Goal: Transaction & Acquisition: Purchase product/service

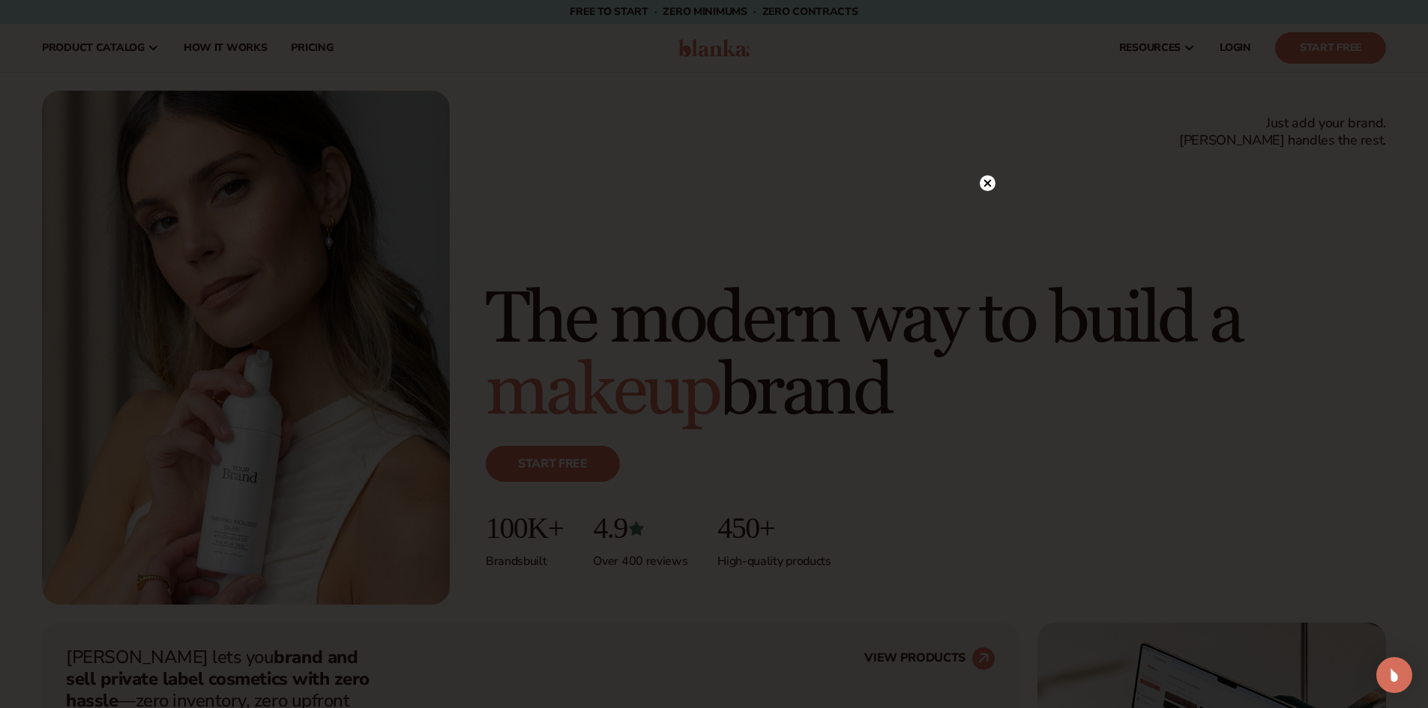
click at [989, 182] on icon at bounding box center [987, 183] width 7 height 7
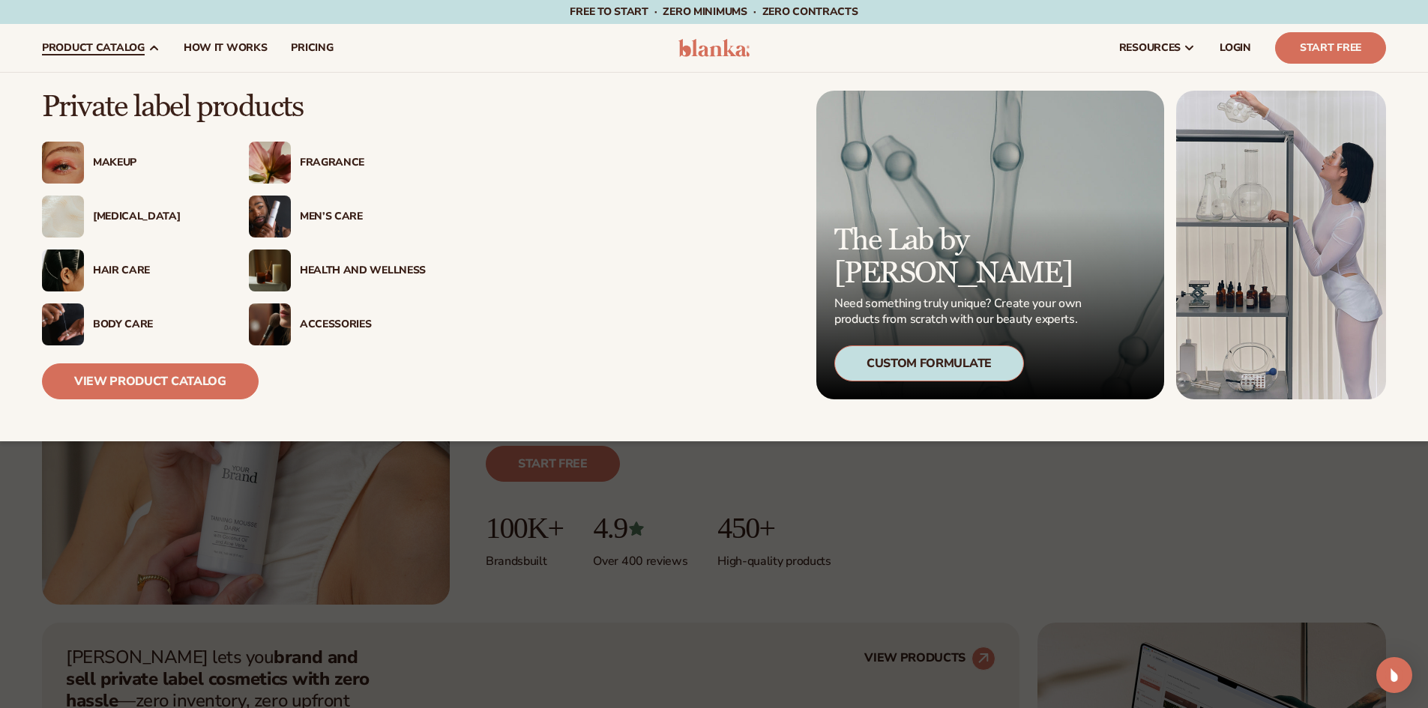
click at [331, 218] on div "Men’s Care" at bounding box center [363, 217] width 126 height 13
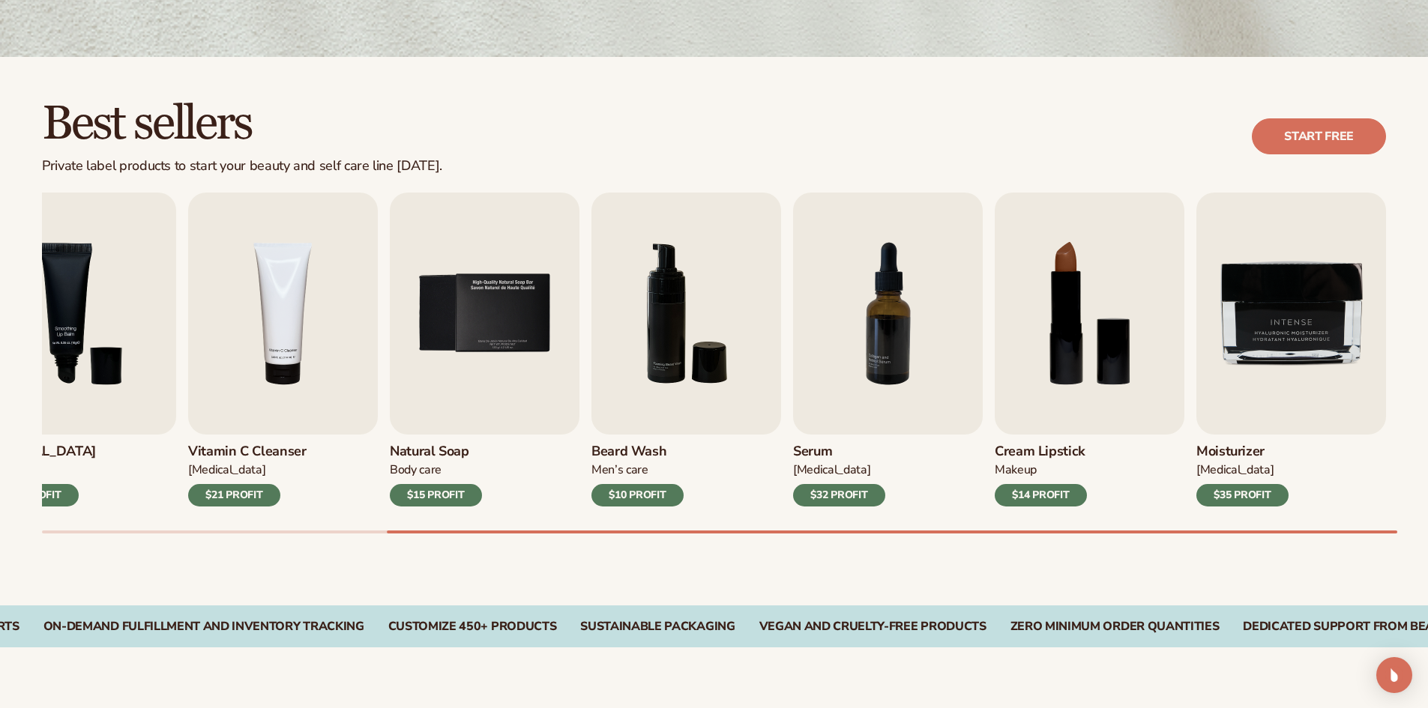
scroll to position [375, 0]
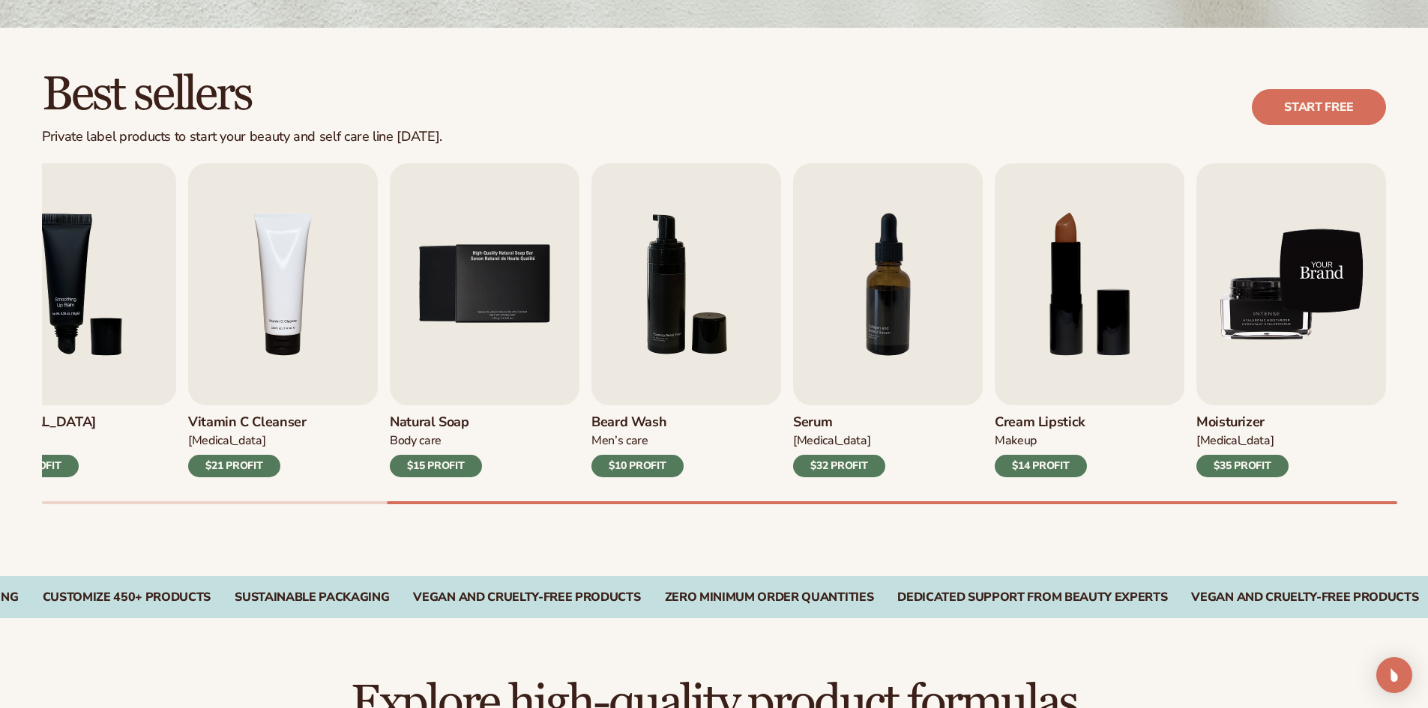
click at [1271, 322] on img "9 / 9" at bounding box center [1292, 284] width 190 height 242
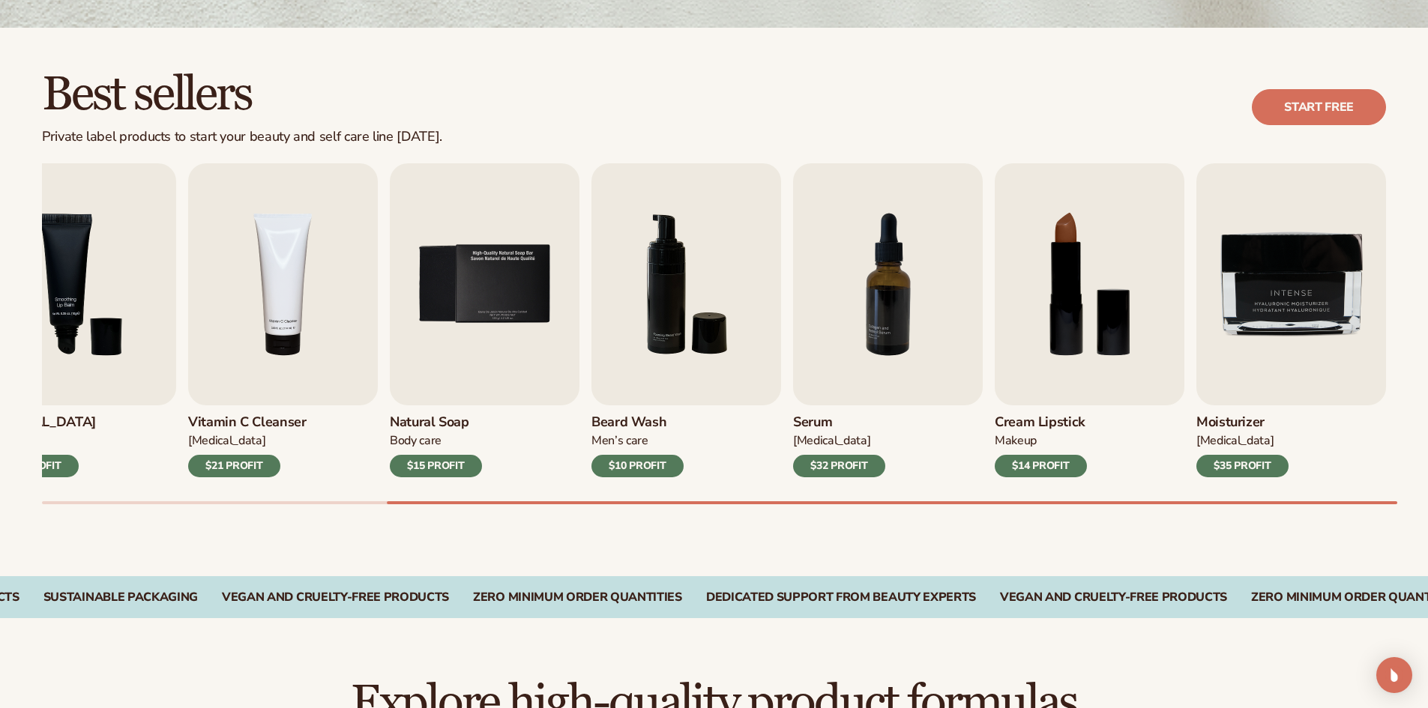
click at [1255, 465] on div "$35 PROFIT" at bounding box center [1243, 466] width 92 height 22
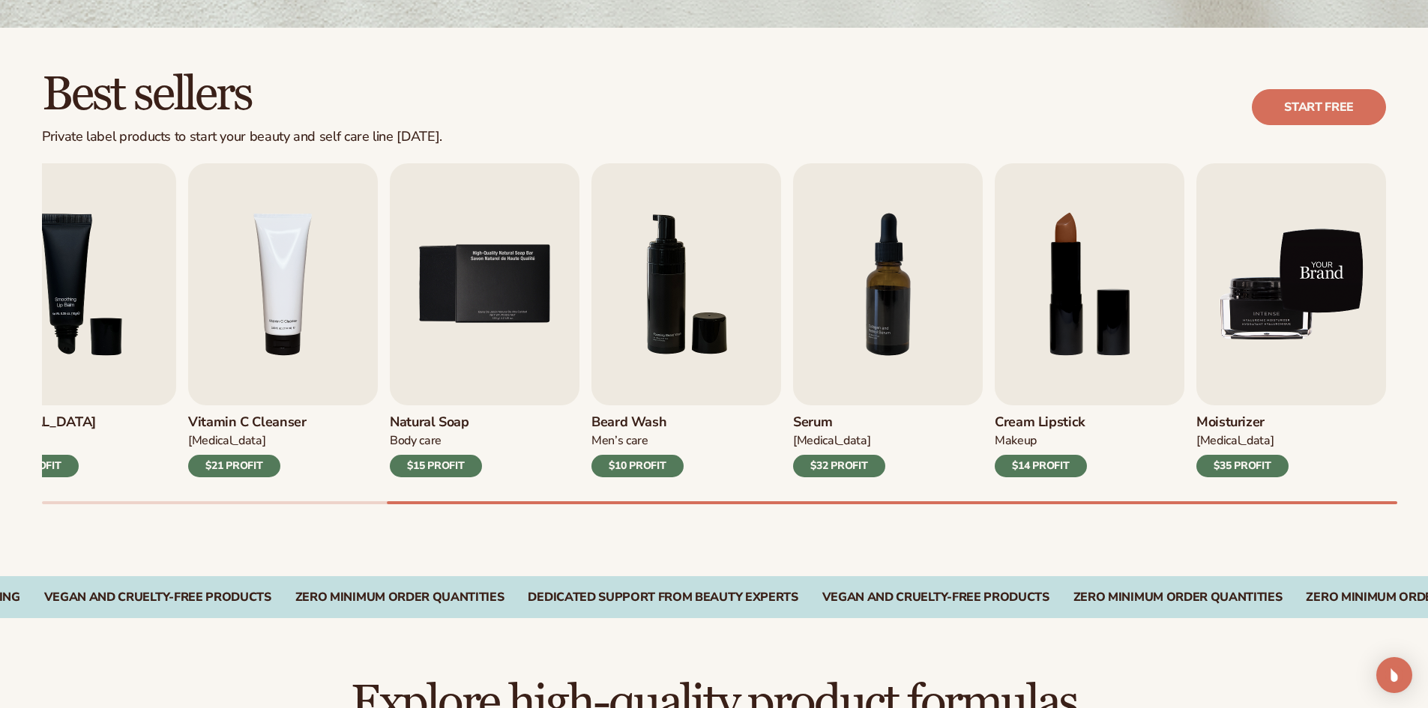
click at [1281, 337] on img "9 / 9" at bounding box center [1292, 284] width 190 height 242
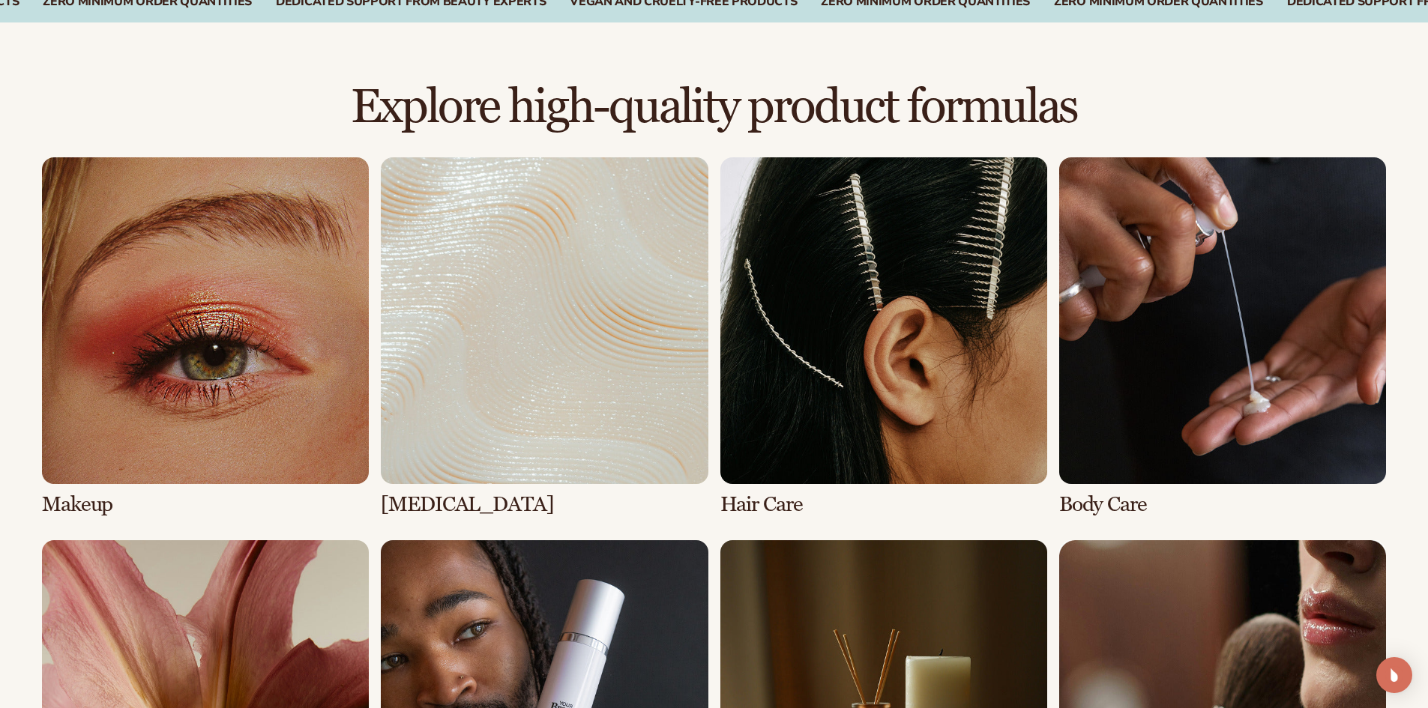
scroll to position [1030, 0]
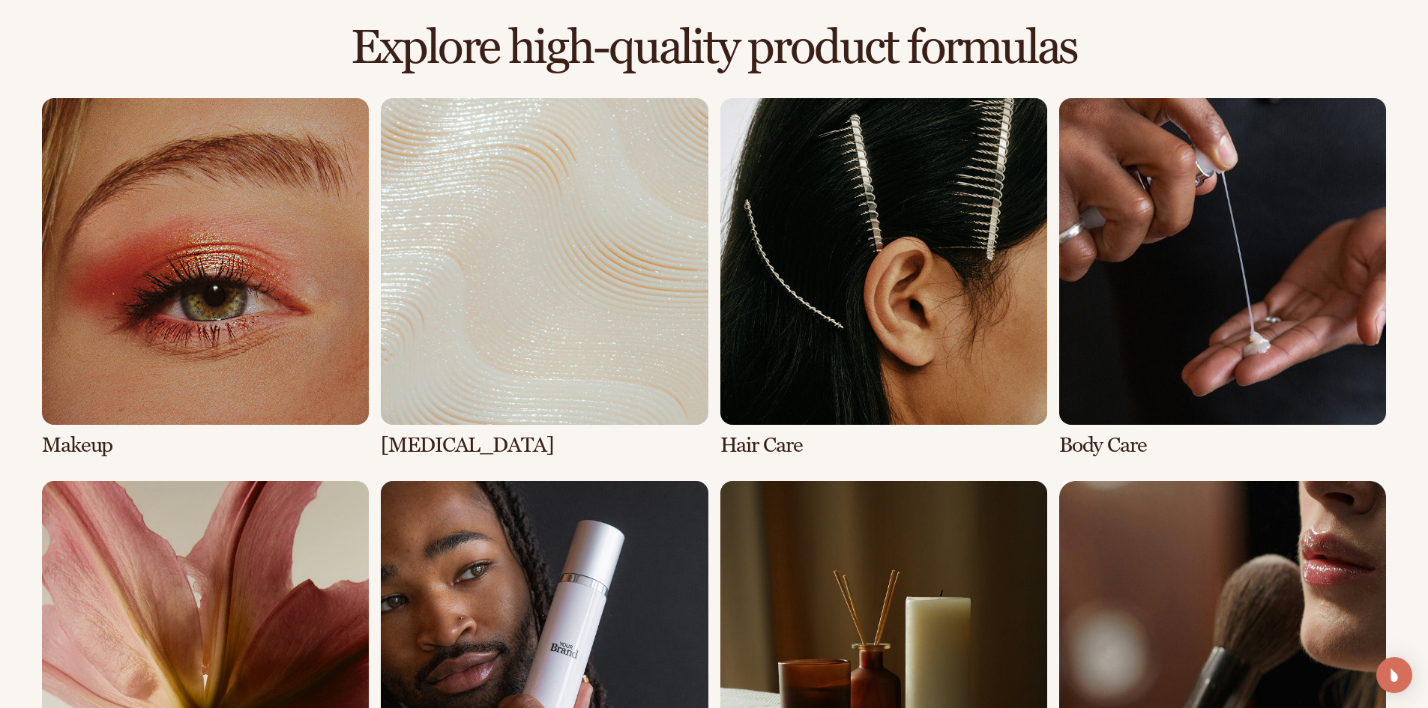
click at [616, 260] on link "2 / 8" at bounding box center [544, 277] width 327 height 359
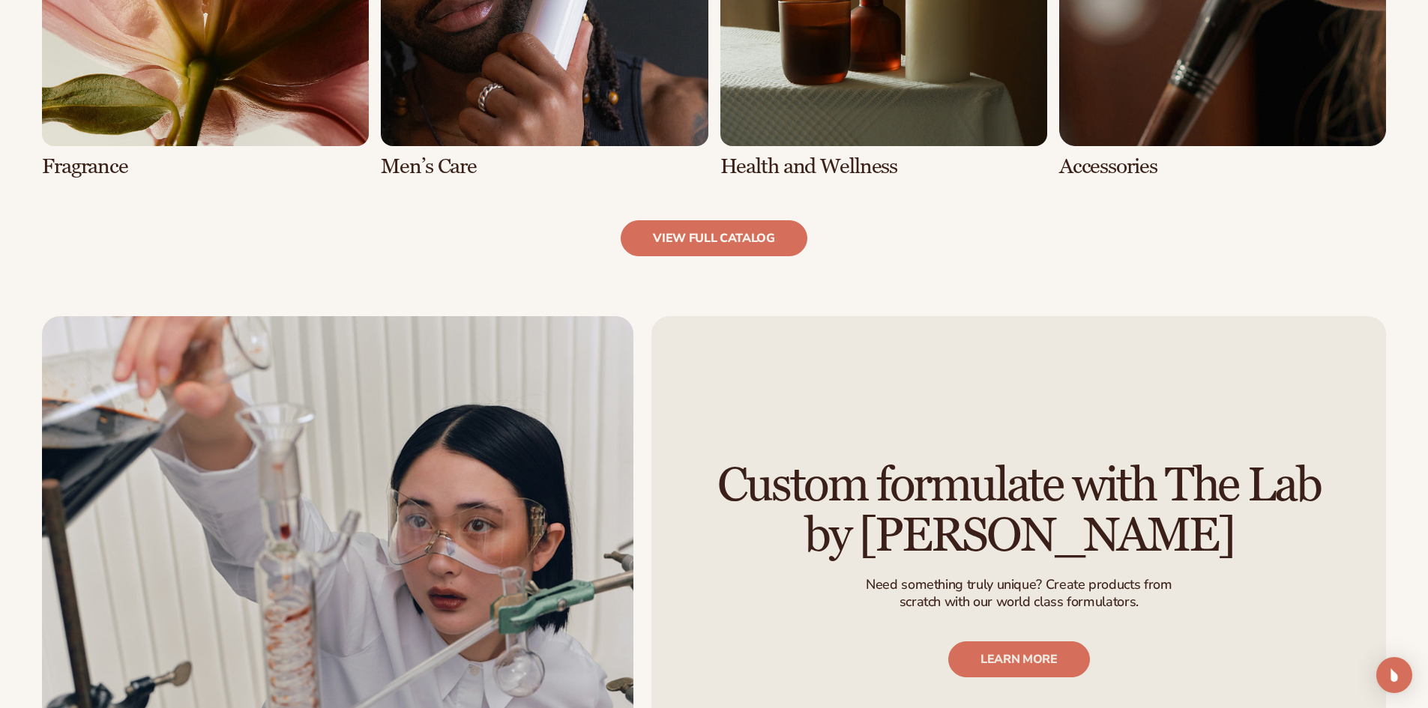
scroll to position [1705, 0]
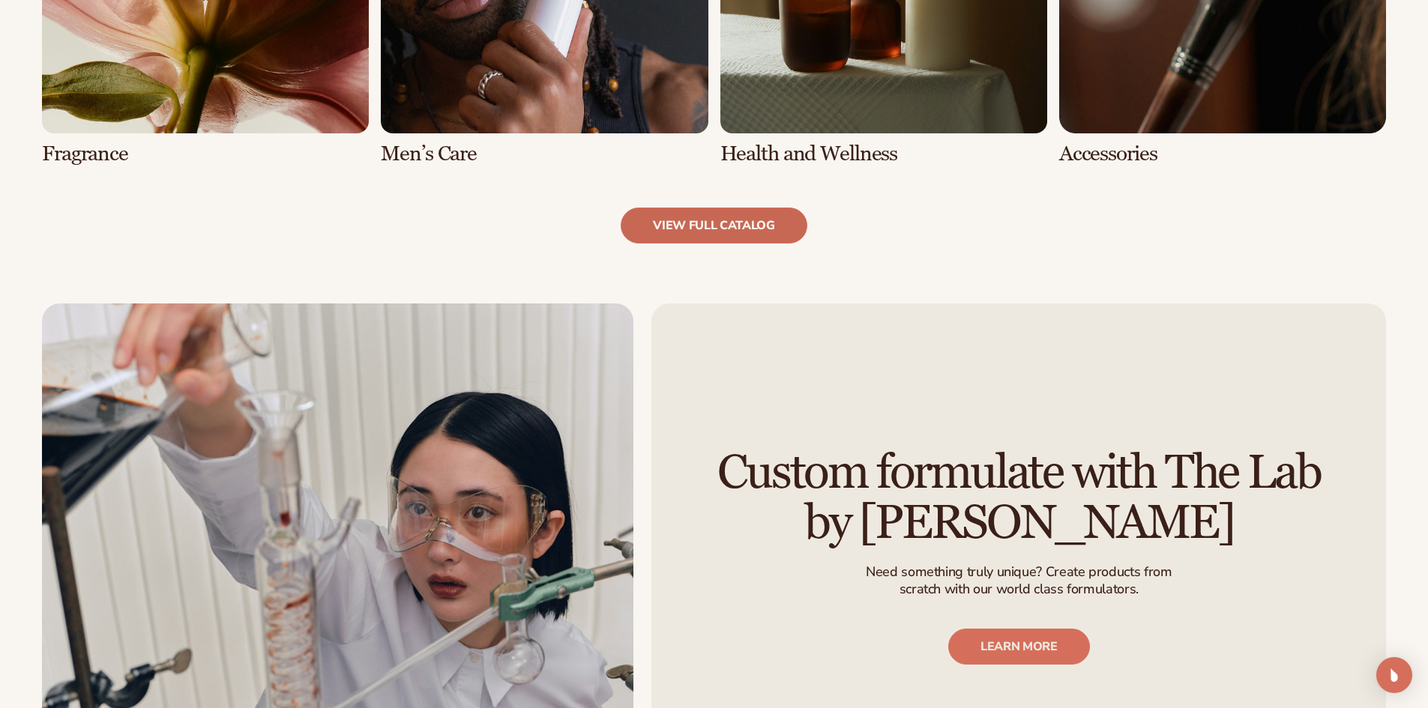
click at [674, 226] on link "view full catalog" at bounding box center [714, 226] width 187 height 36
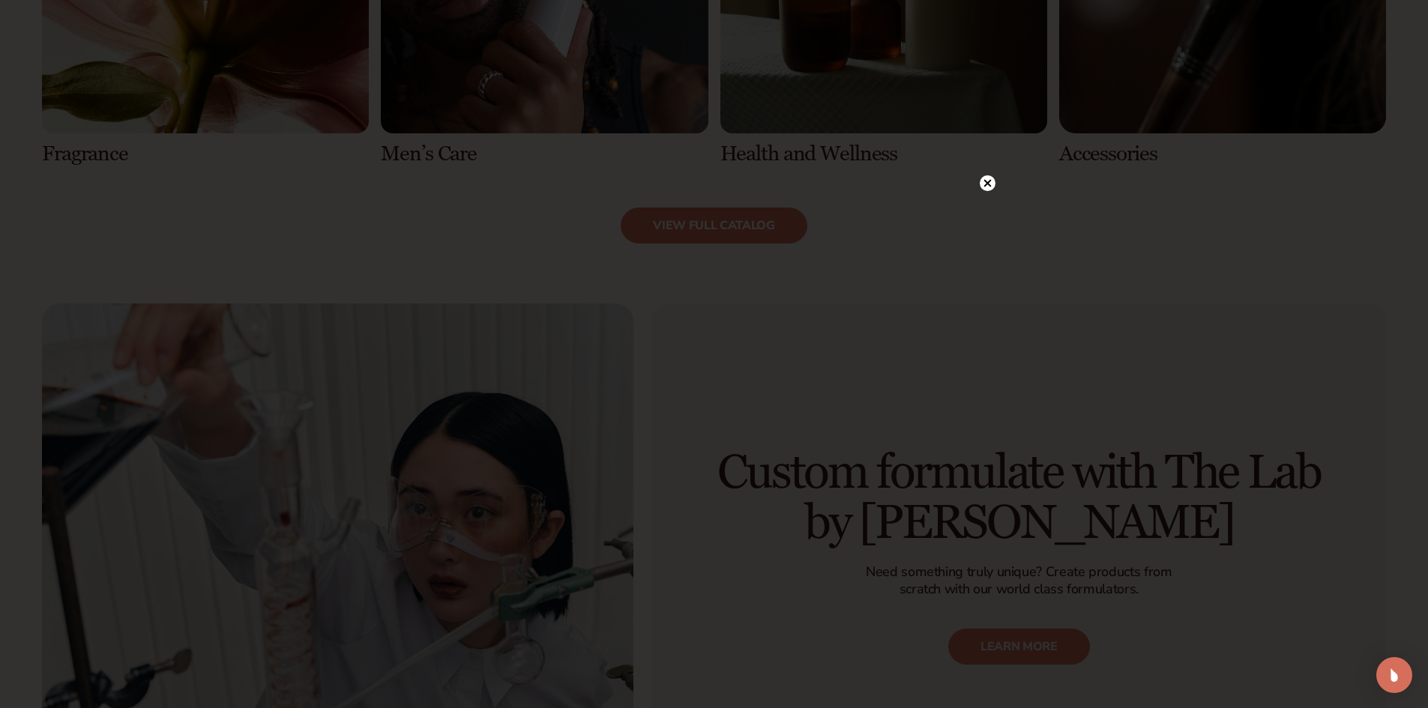
click at [990, 181] on icon at bounding box center [987, 183] width 7 height 7
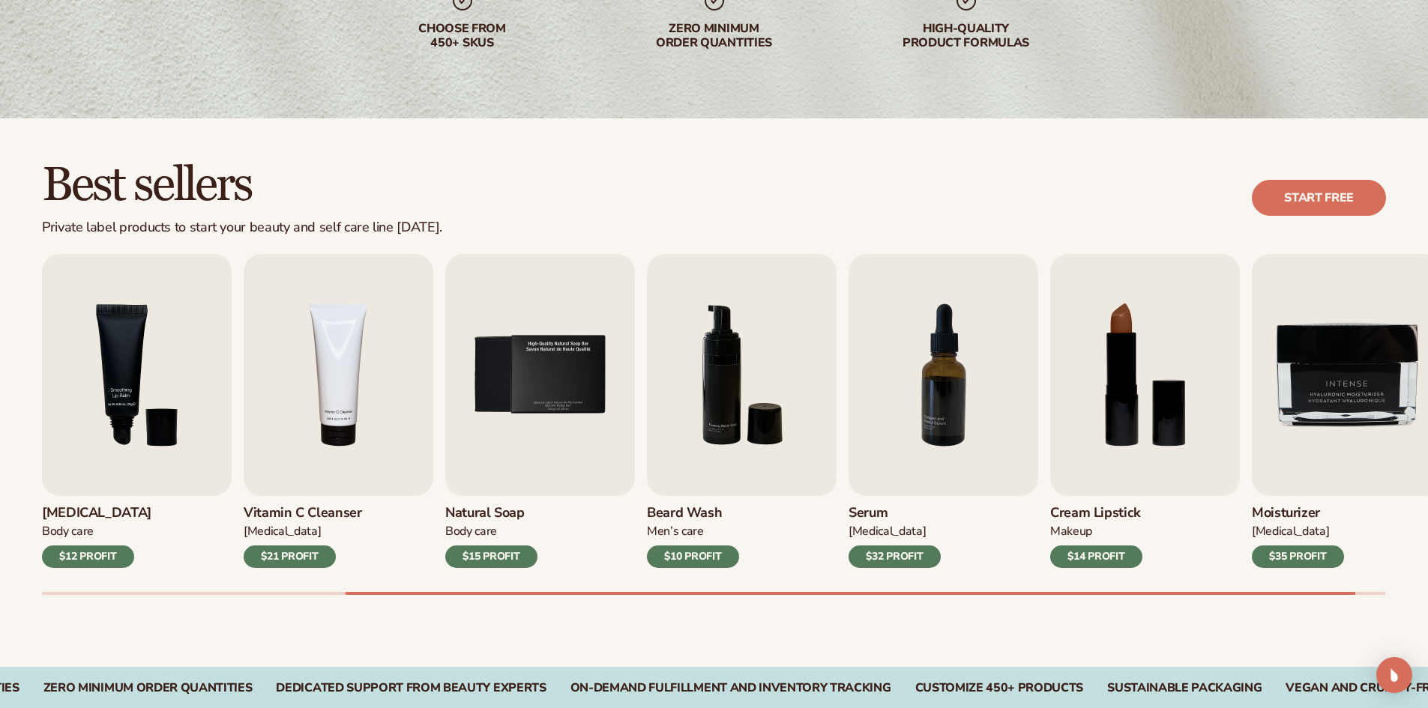
scroll to position [332, 0]
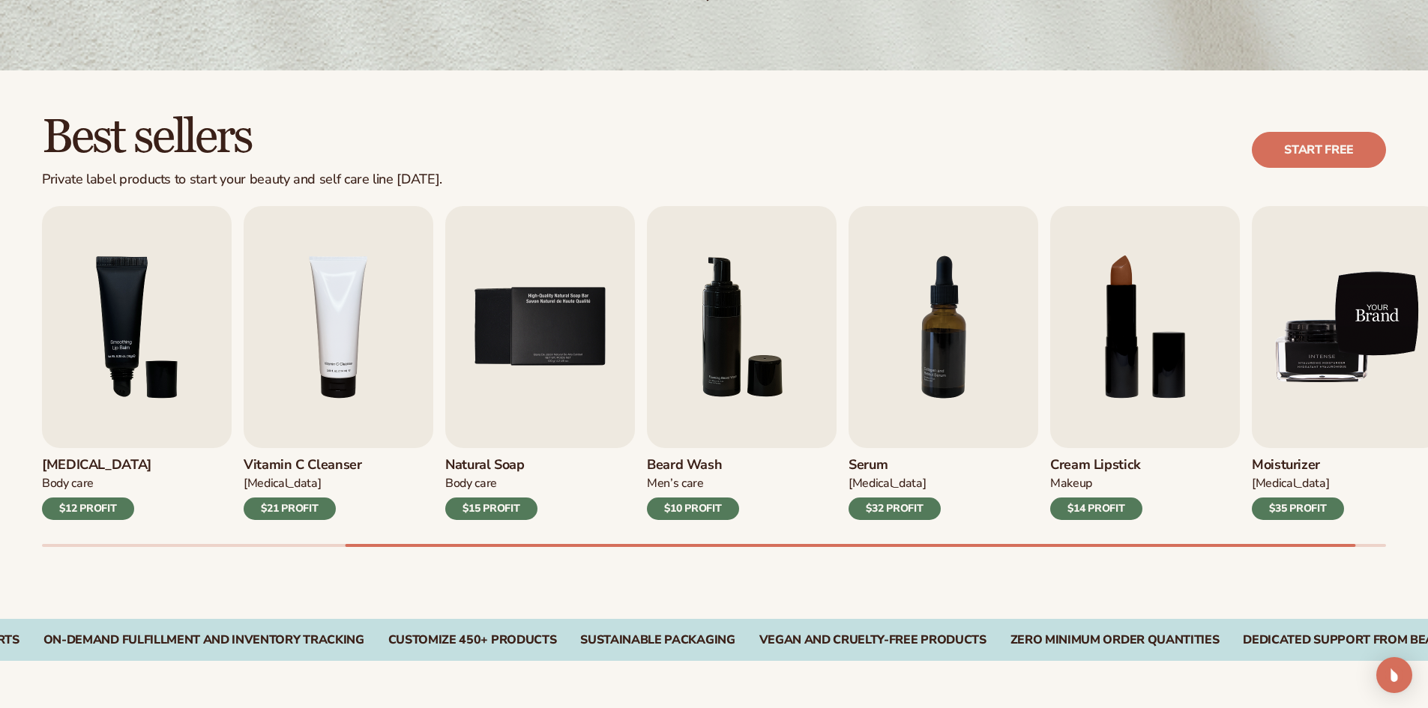
click at [1354, 283] on img "9 / 9" at bounding box center [1347, 327] width 190 height 242
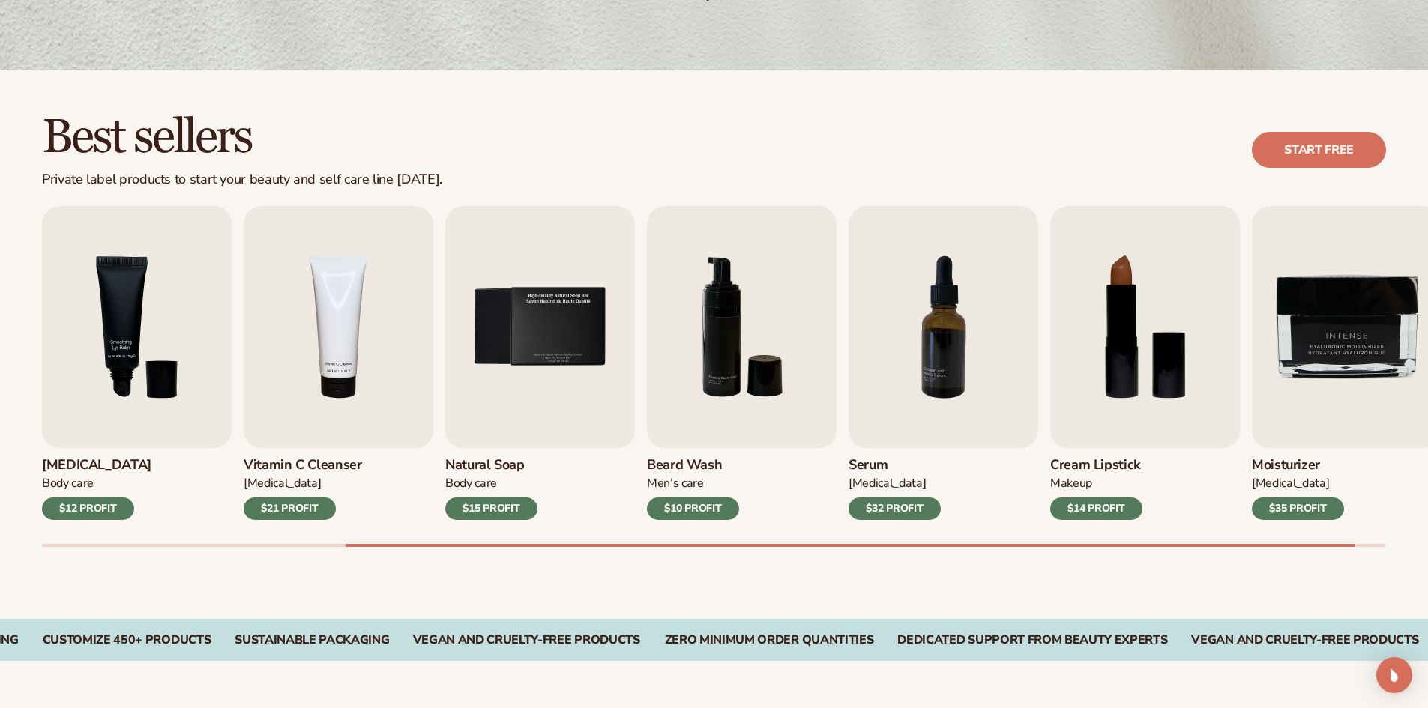
click at [1304, 495] on div "Moisturizer Skin Care $35 PROFIT" at bounding box center [1347, 484] width 190 height 72
click at [1306, 505] on div "$35 PROFIT" at bounding box center [1298, 509] width 92 height 22
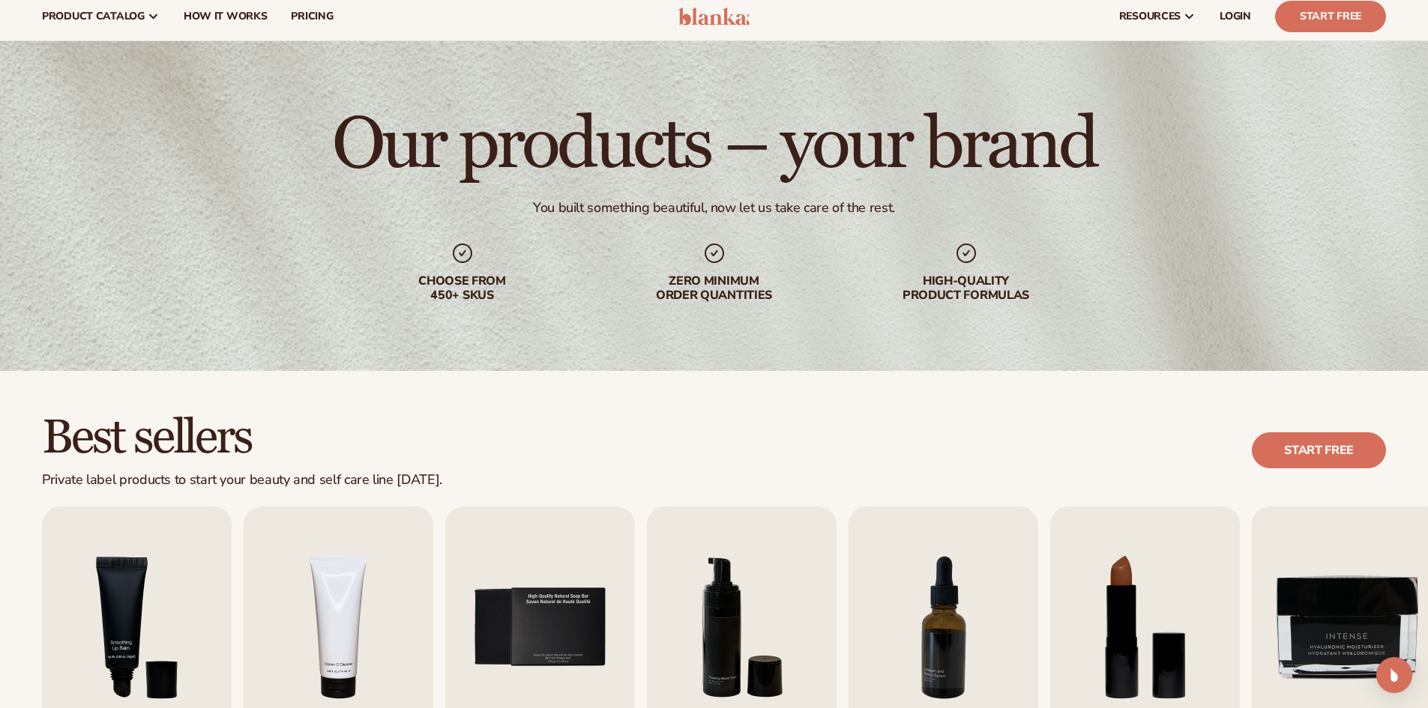
scroll to position [0, 0]
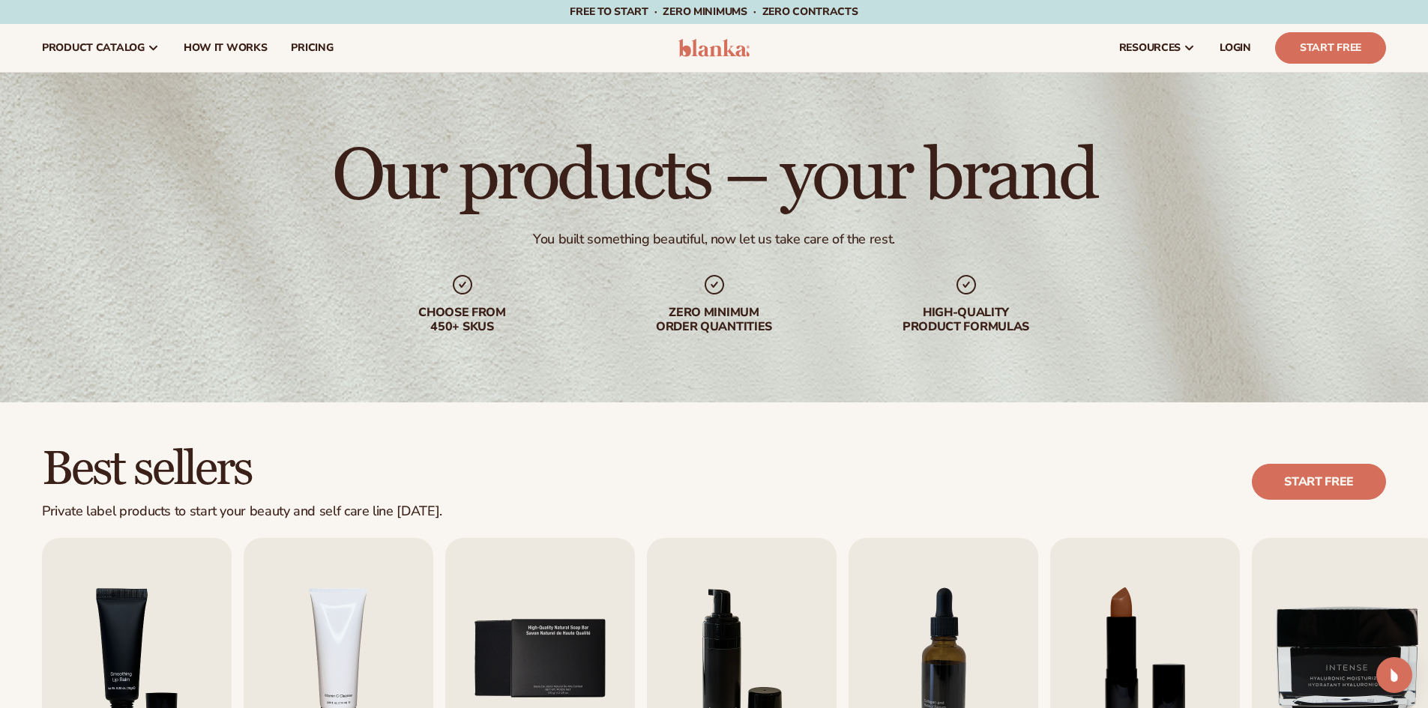
drag, startPoint x: 304, startPoint y: 433, endPoint x: 307, endPoint y: 426, distance: 8.1
click at [304, 435] on div "Best sellers Private label products to start your beauty and self care line tod…" at bounding box center [714, 677] width 1428 height 549
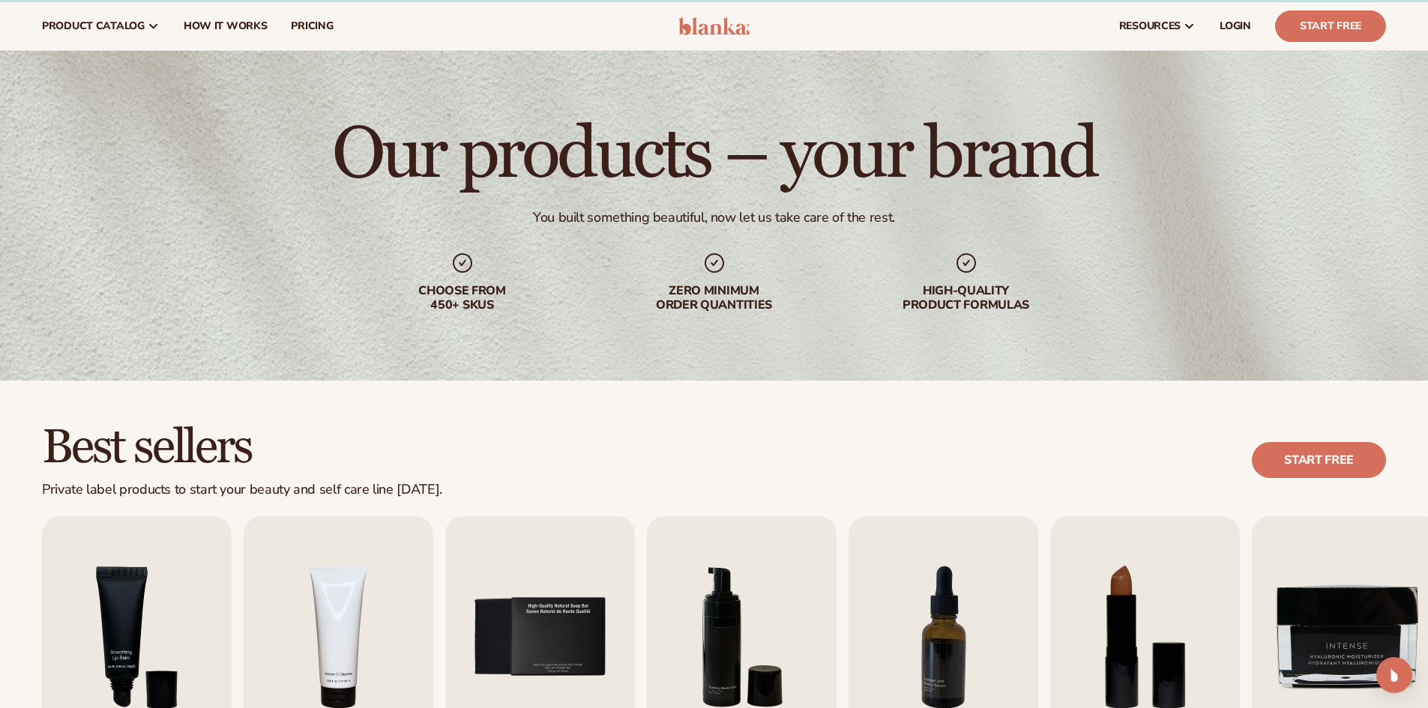
scroll to position [75, 0]
